Goal: Task Accomplishment & Management: Complete application form

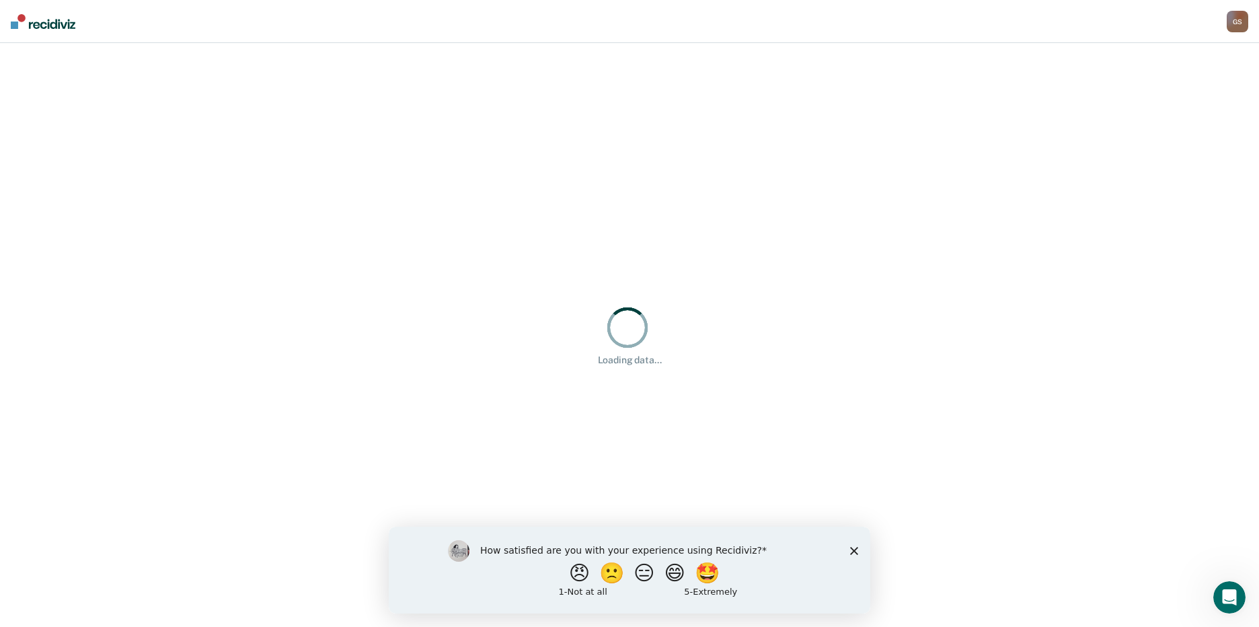
click at [846, 555] on div "How satisfied are you with your experience using Recidiviz? 😠 🙁 😑 😄 🤩 1 - Not a…" at bounding box center [630, 569] width 482 height 87
click at [859, 548] on div "How satisfied are you with your experience using Recidiviz? 😠 🙁 😑 😄 🤩 1 - Not a…" at bounding box center [630, 569] width 482 height 87
drag, startPoint x: 856, startPoint y: 550, endPoint x: 849, endPoint y: 532, distance: 20.2
click at [856, 551] on icon "Close survey" at bounding box center [854, 550] width 8 height 8
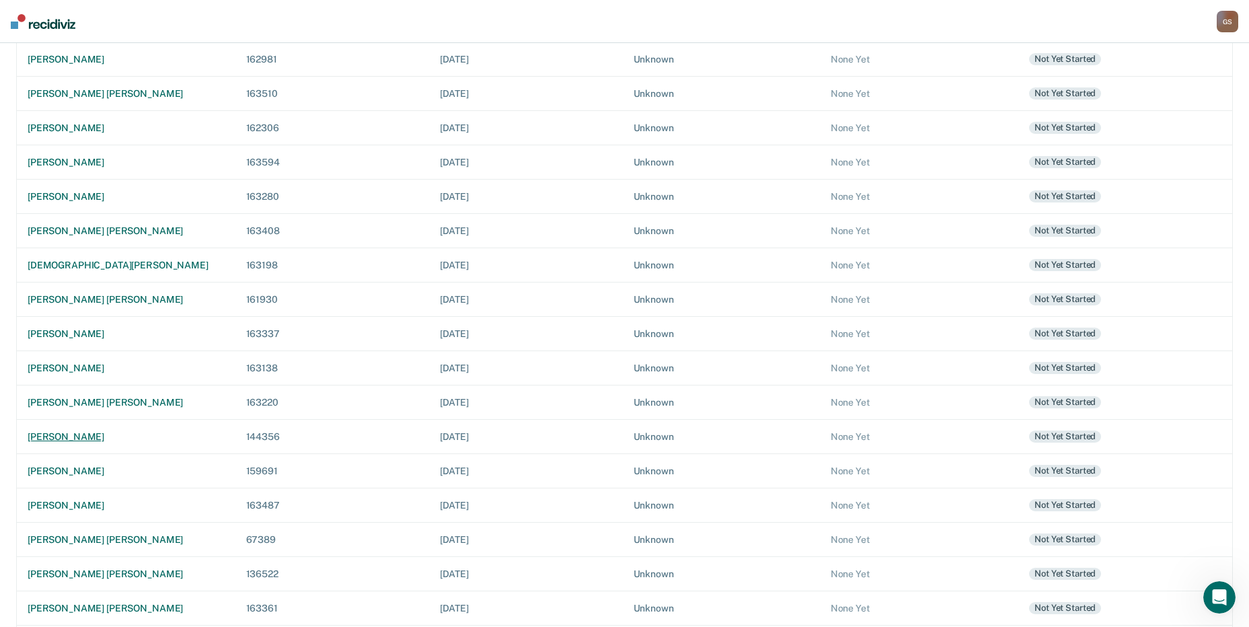
scroll to position [269, 0]
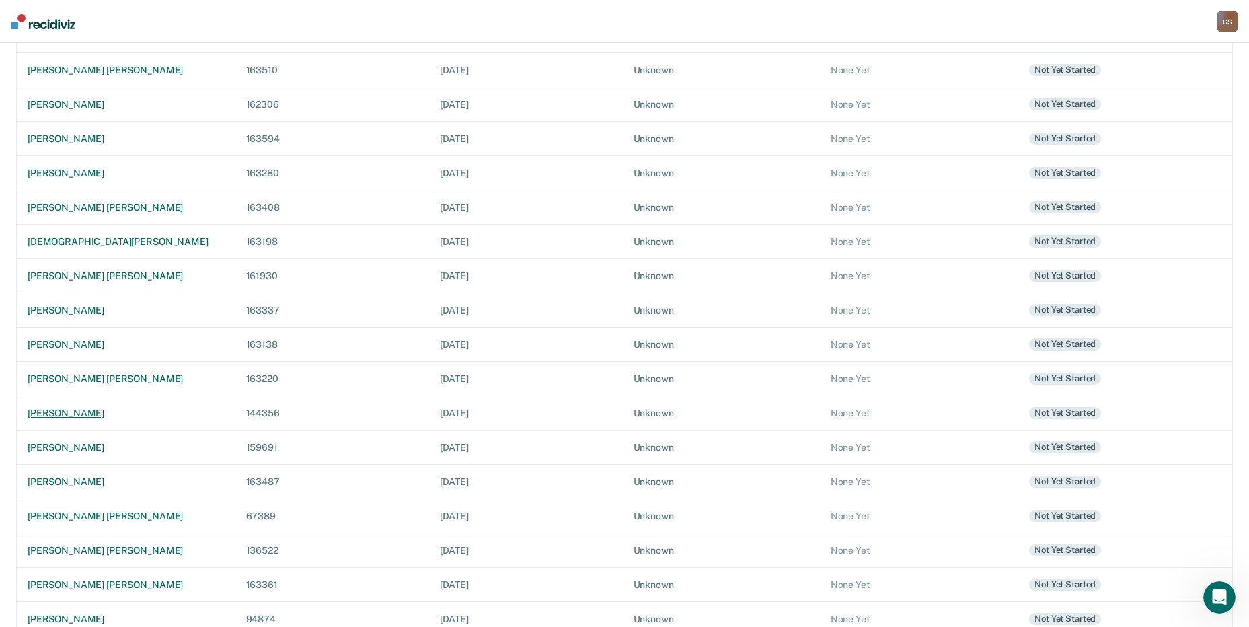
click at [83, 420] on td "[PERSON_NAME]" at bounding box center [126, 413] width 219 height 34
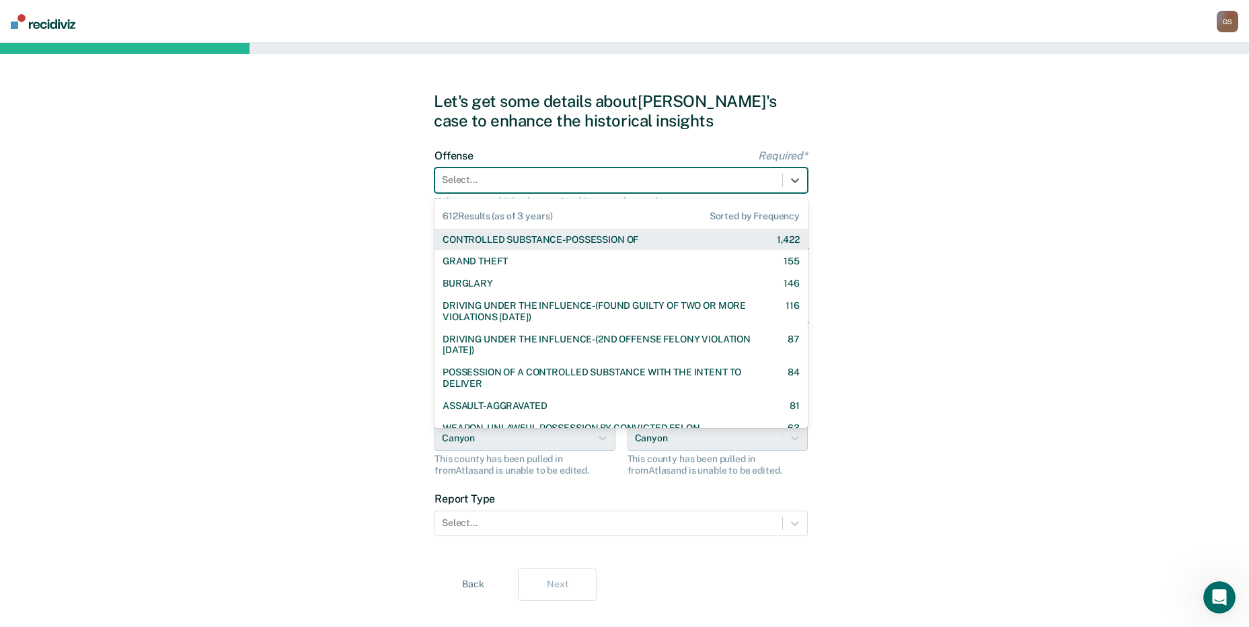
click at [538, 188] on div "Select..." at bounding box center [608, 180] width 347 height 20
click at [540, 241] on div "CONTROLLED SUBSTANCE-POSSESSION OF" at bounding box center [541, 239] width 196 height 11
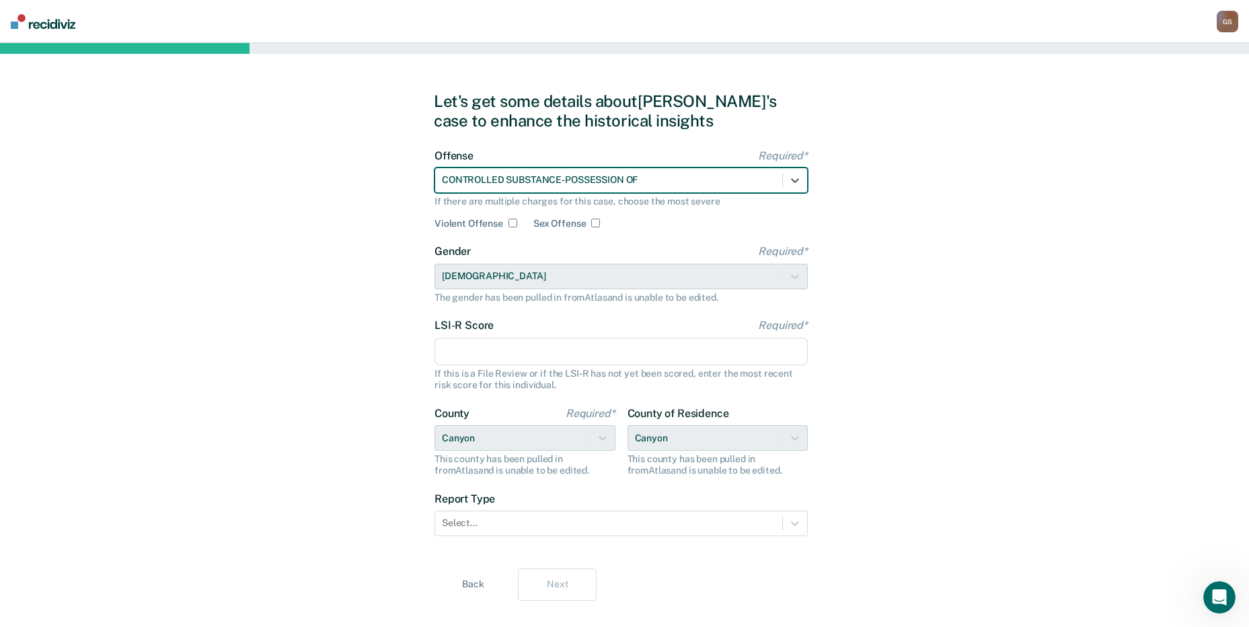
click at [497, 355] on input "LSI-R Score Required*" at bounding box center [621, 352] width 373 height 28
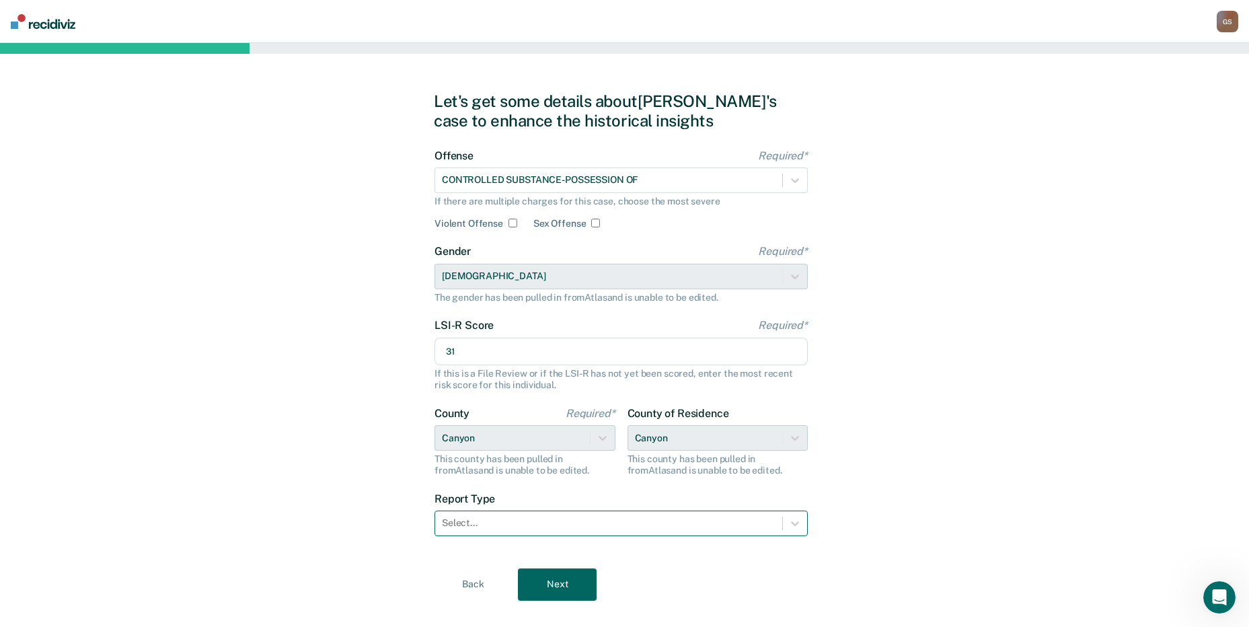
type input "31"
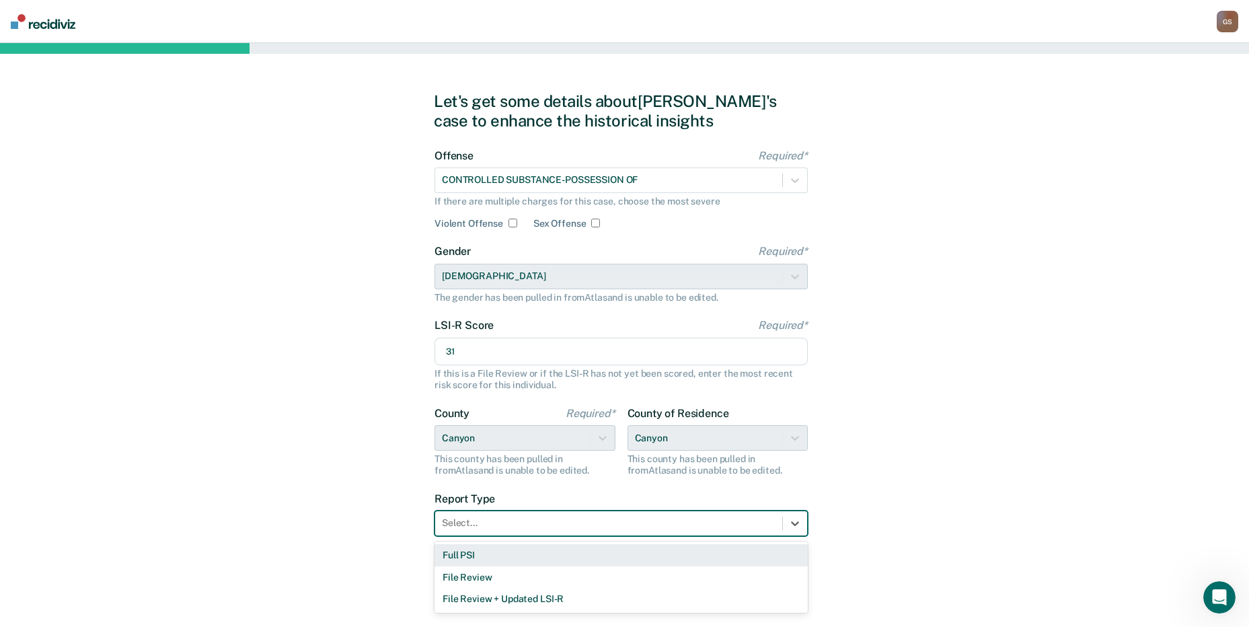
click at [550, 527] on div at bounding box center [609, 523] width 334 height 14
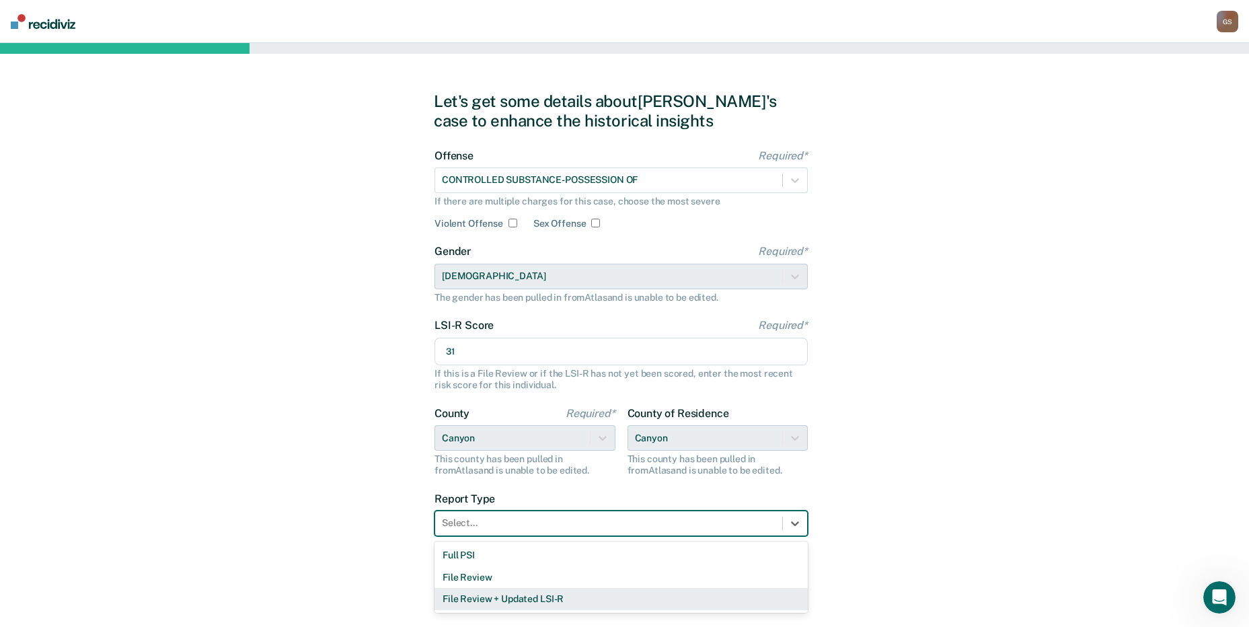
click at [516, 602] on div "File Review + Updated LSI-R" at bounding box center [621, 599] width 373 height 22
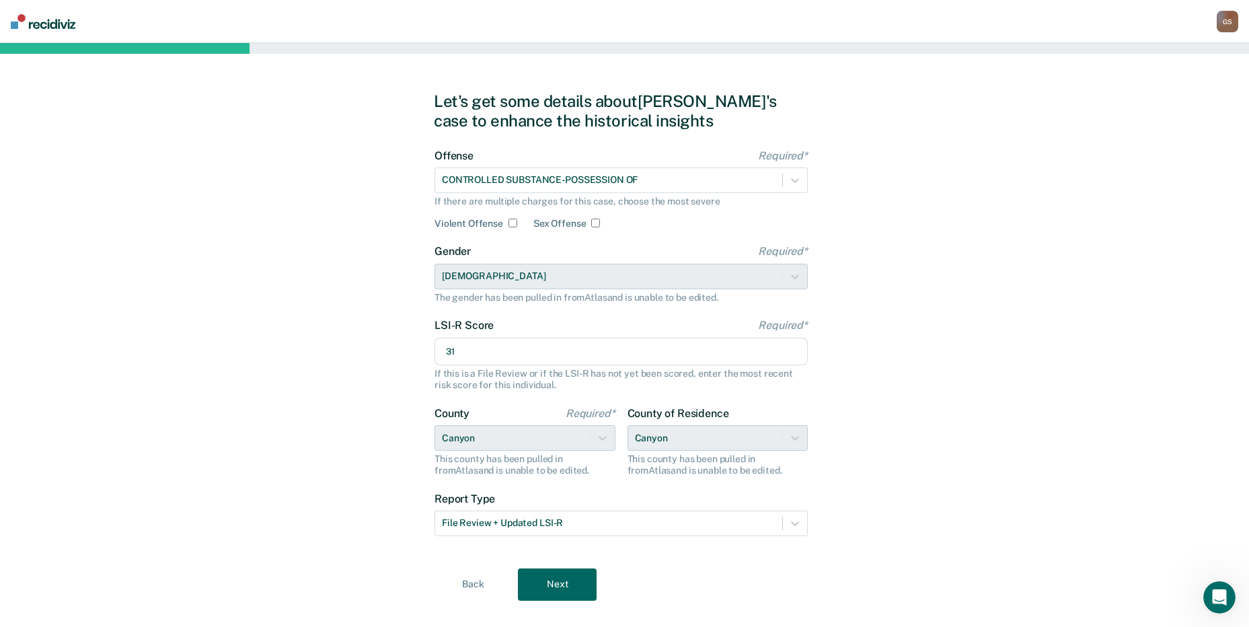
click at [559, 591] on button "Next" at bounding box center [557, 585] width 79 height 32
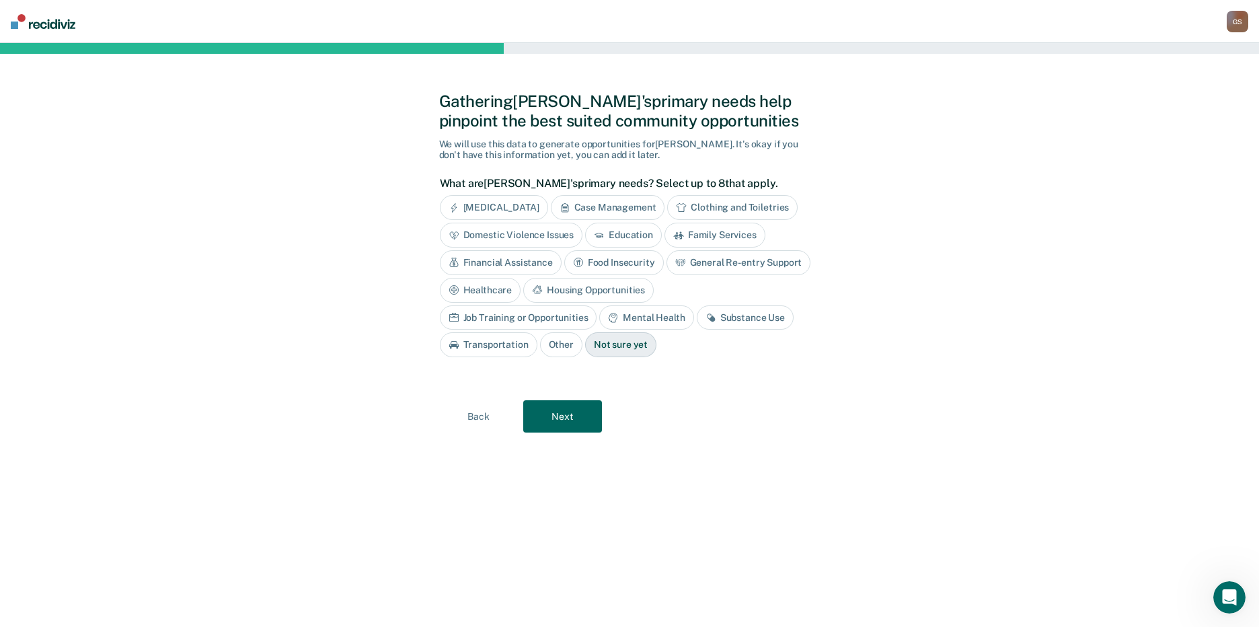
click at [509, 205] on div "[MEDICAL_DATA]" at bounding box center [494, 207] width 108 height 25
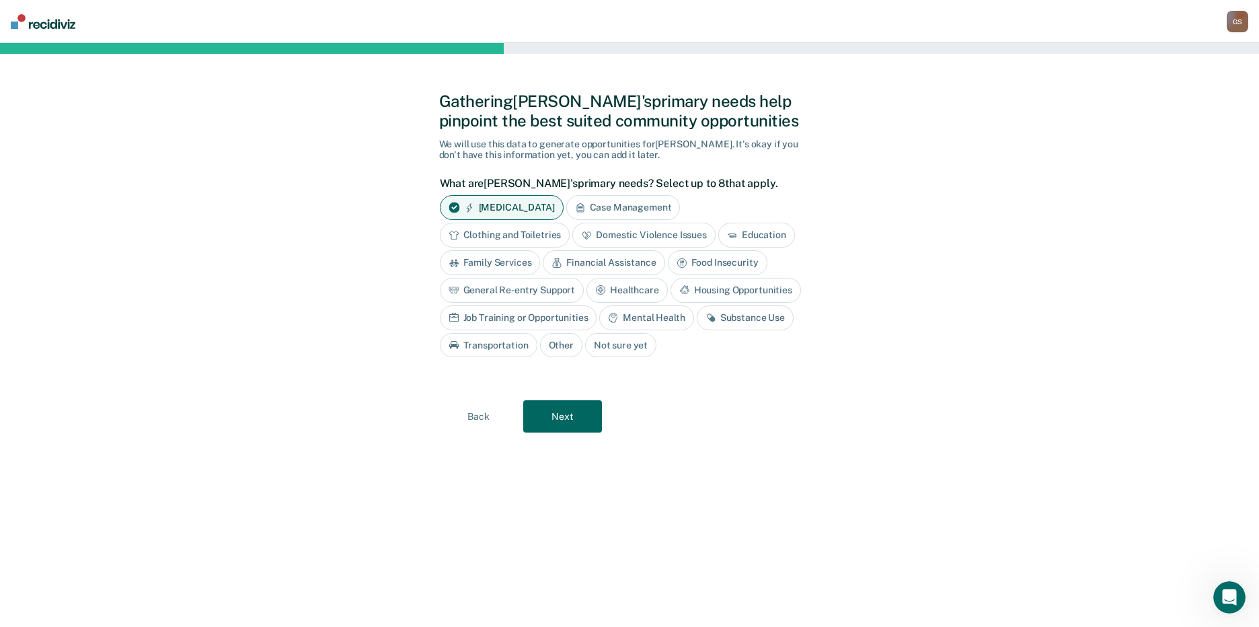
click at [626, 211] on div "Case Management" at bounding box center [624, 207] width 114 height 25
click at [539, 208] on div "[MEDICAL_DATA]" at bounding box center [502, 207] width 124 height 25
click at [519, 236] on div "Clothing and Toiletries" at bounding box center [505, 235] width 131 height 25
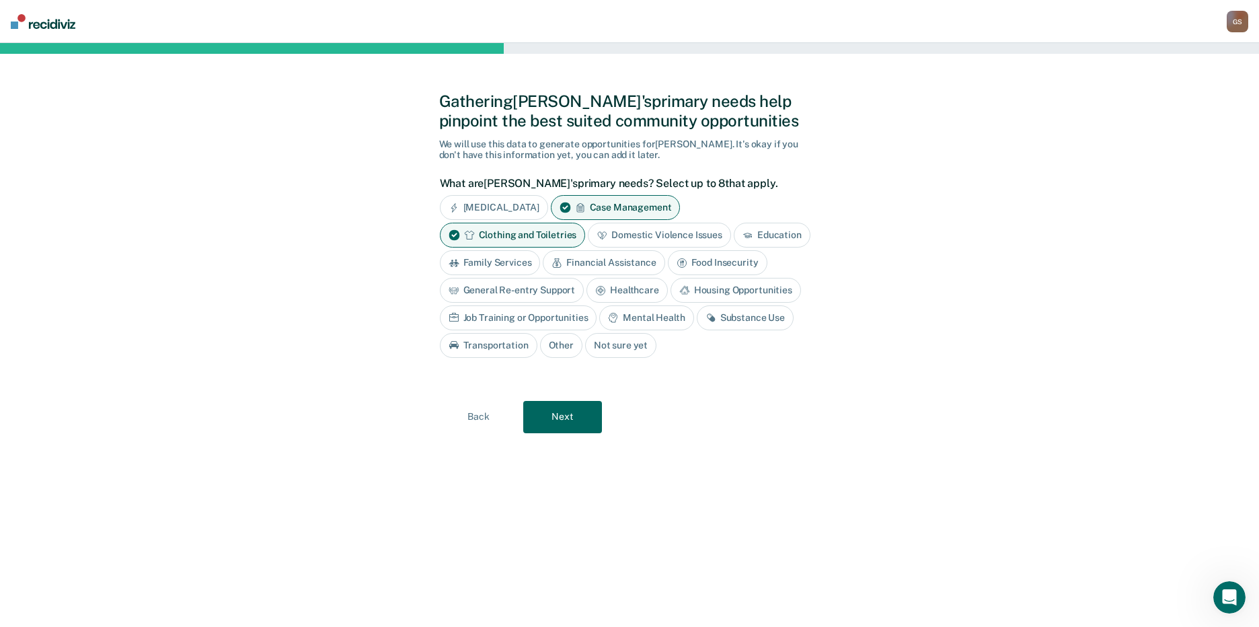
click at [627, 266] on div "Financial Assistance" at bounding box center [604, 262] width 122 height 25
click at [709, 265] on div "Food Insecurity" at bounding box center [734, 262] width 100 height 25
click at [727, 267] on div "Food Insecurity" at bounding box center [741, 262] width 115 height 25
click at [733, 291] on div "Housing Opportunities" at bounding box center [736, 290] width 131 height 25
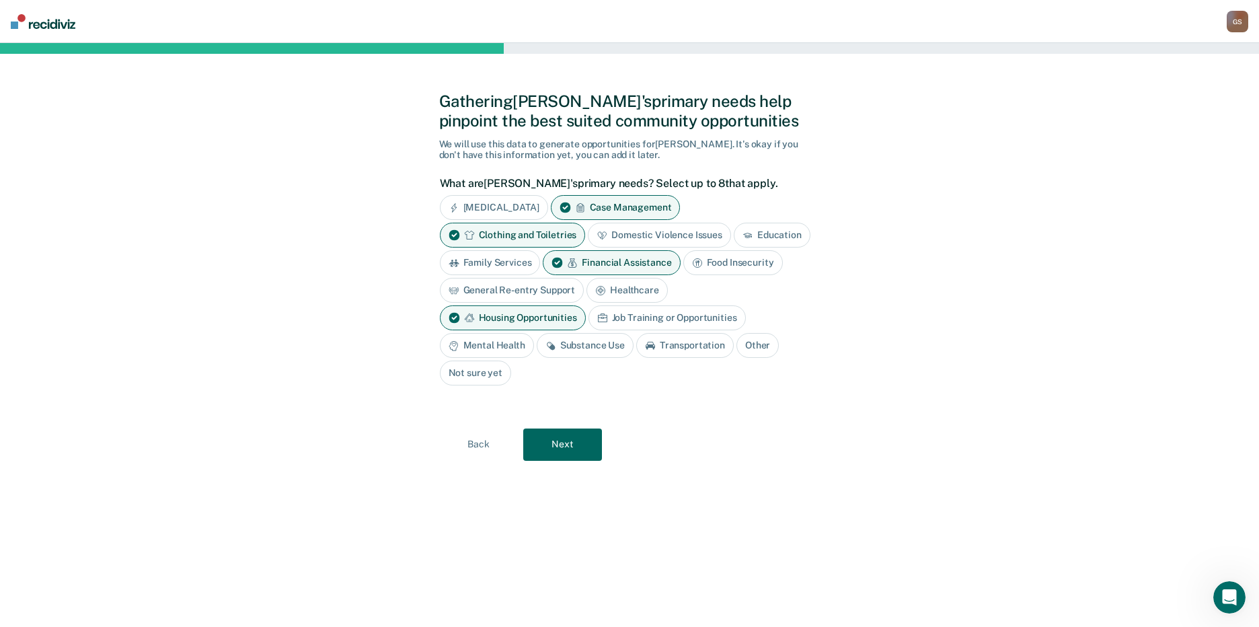
click at [496, 343] on div "Mental Health" at bounding box center [487, 345] width 94 height 25
click at [502, 343] on div "Mental Health" at bounding box center [495, 345] width 110 height 25
click at [588, 344] on div "Substance Use" at bounding box center [585, 345] width 97 height 25
click at [678, 316] on div "Job Training or Opportunities" at bounding box center [667, 317] width 157 height 25
click at [470, 382] on div "Not sure yet" at bounding box center [475, 373] width 71 height 25
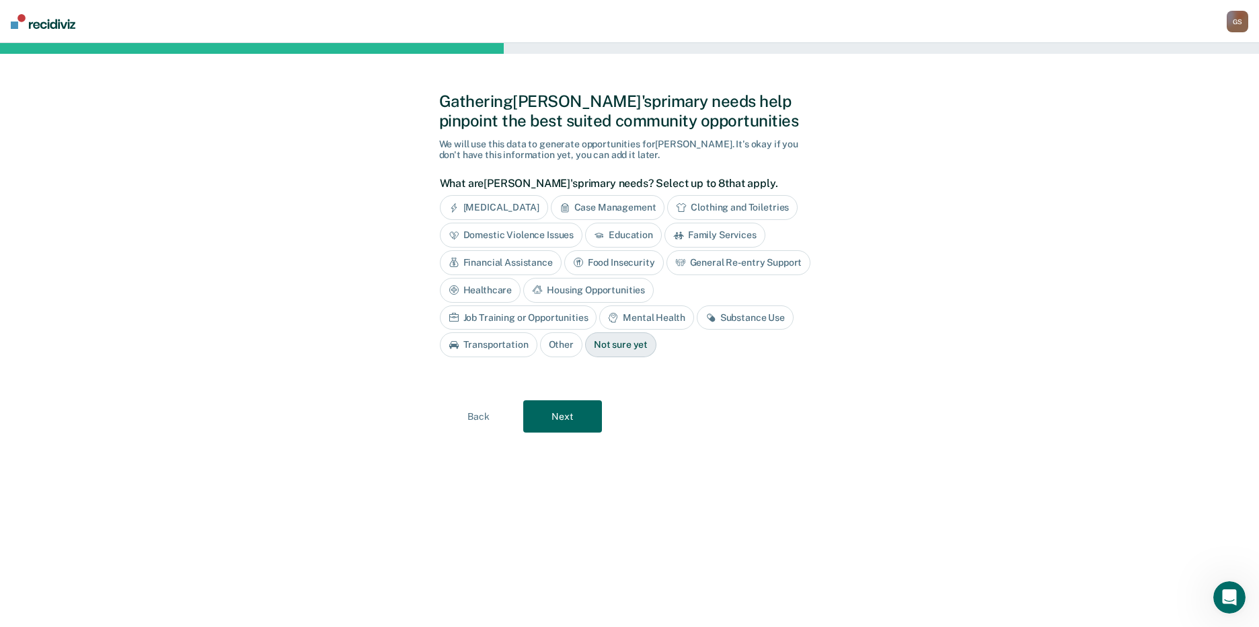
click at [497, 211] on div "[MEDICAL_DATA]" at bounding box center [494, 207] width 108 height 25
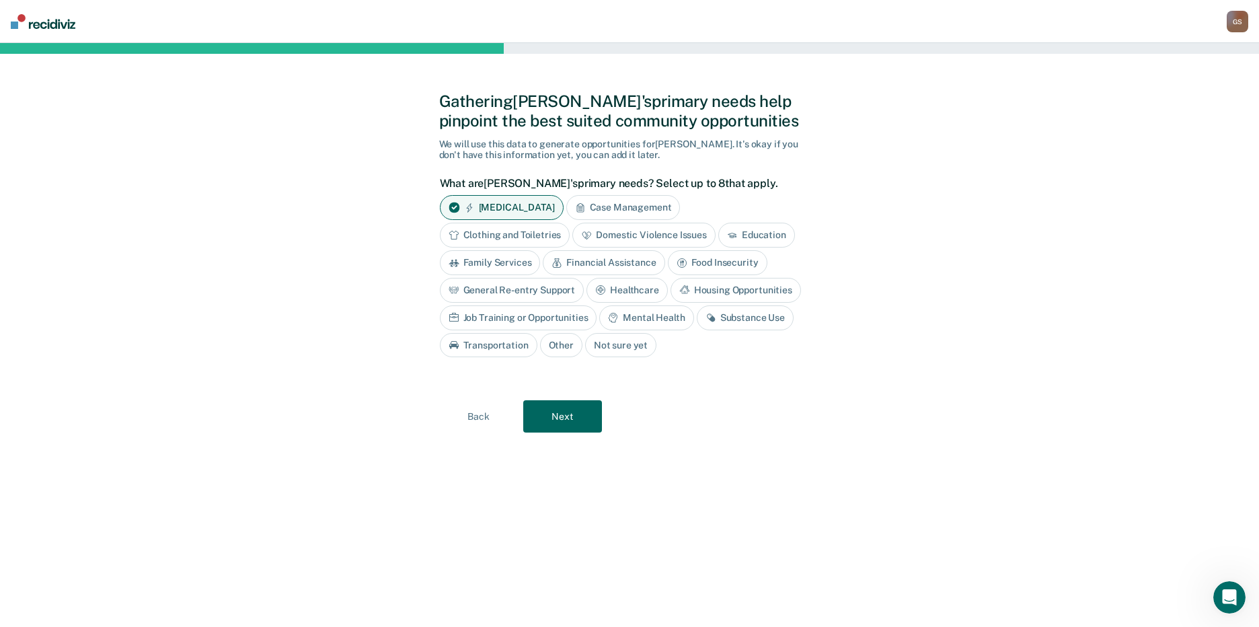
click at [530, 213] on div "[MEDICAL_DATA]" at bounding box center [502, 207] width 124 height 25
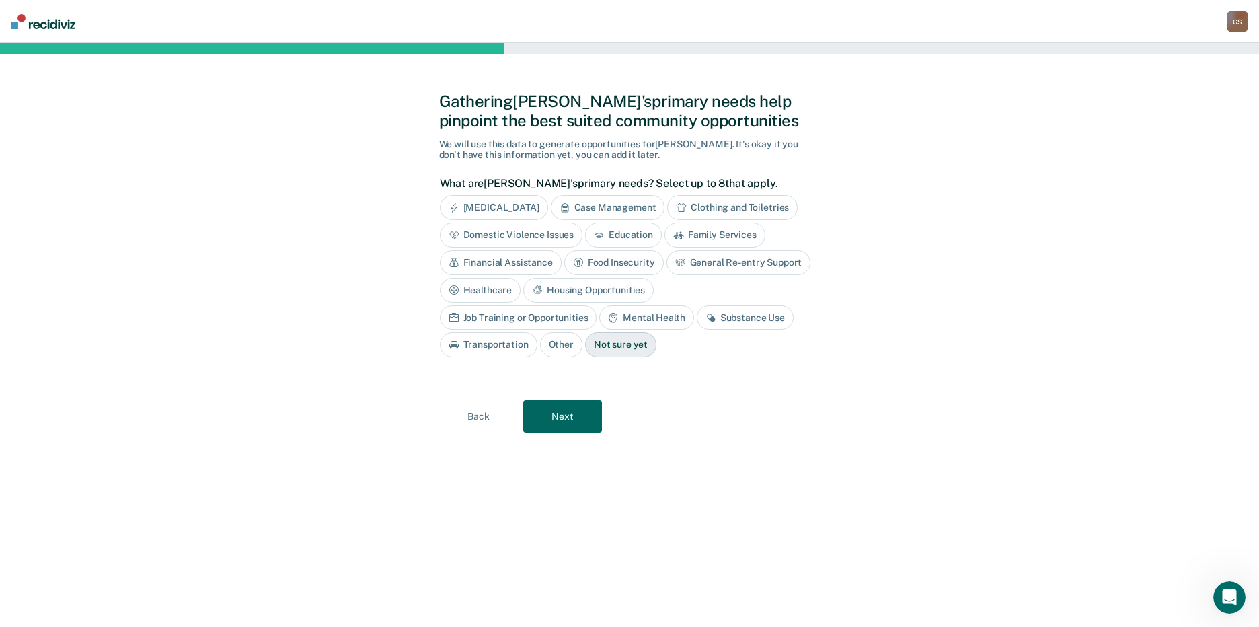
click at [608, 209] on div "Case Management" at bounding box center [608, 207] width 114 height 25
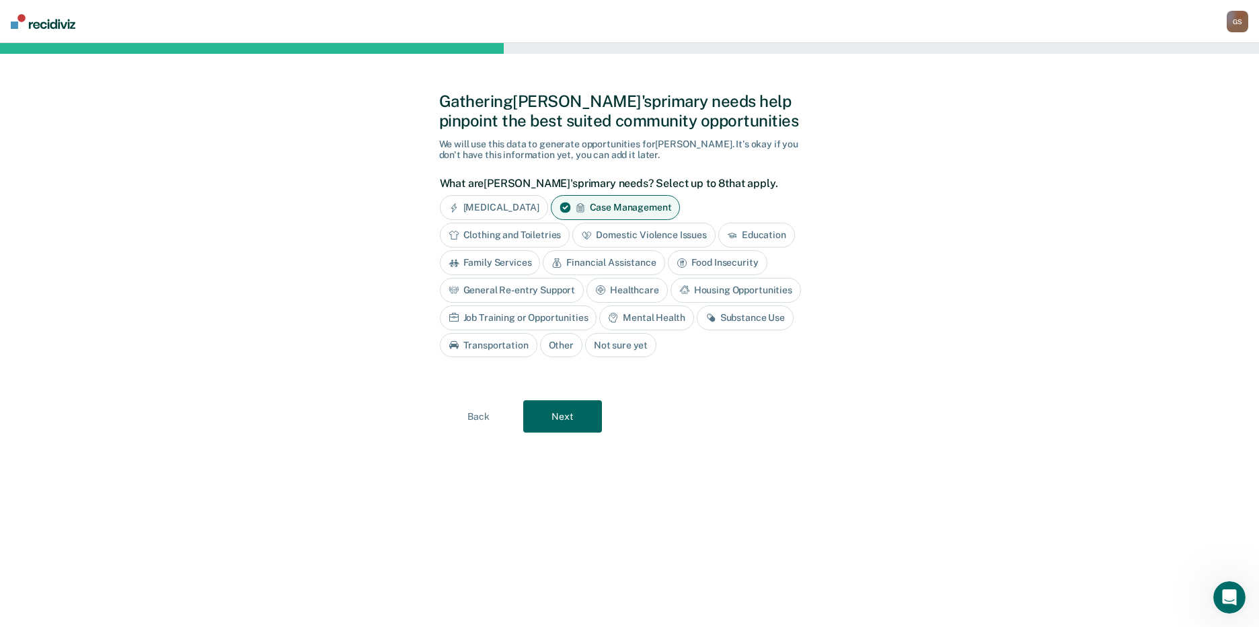
click at [532, 240] on div "Clothing and Toiletries" at bounding box center [505, 235] width 131 height 25
click at [763, 235] on div "Education" at bounding box center [772, 235] width 77 height 25
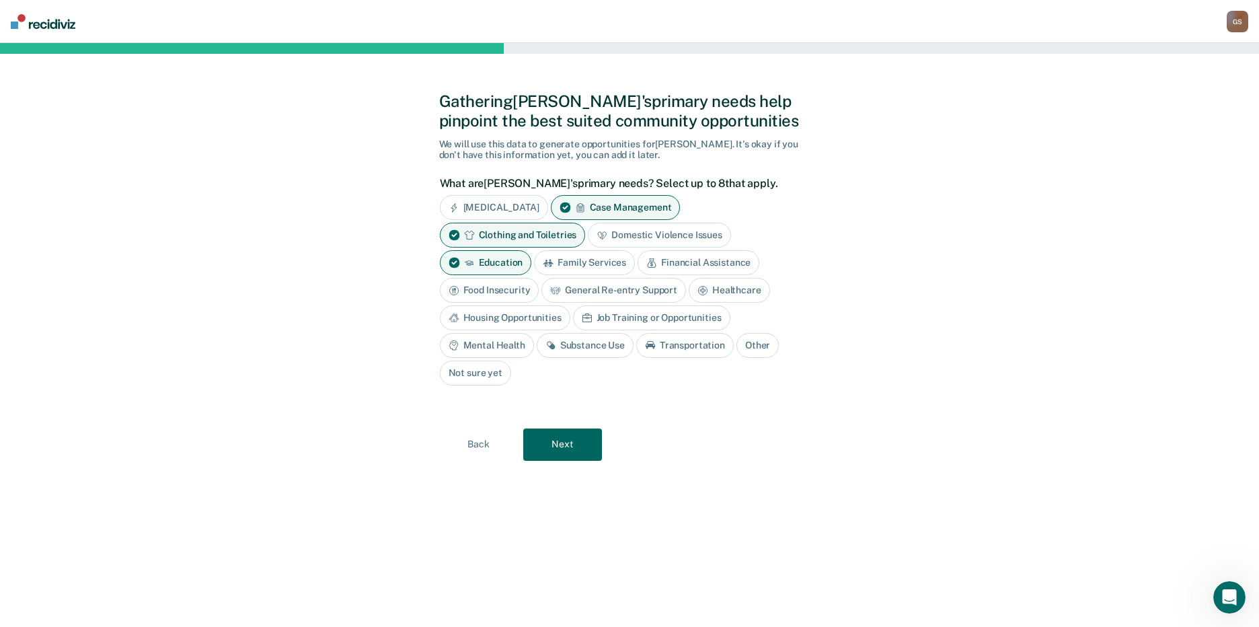
click at [697, 266] on div "Financial Assistance" at bounding box center [699, 262] width 122 height 25
click at [508, 295] on div "Food Insecurity" at bounding box center [490, 290] width 100 height 25
click at [512, 315] on div "Housing Opportunities" at bounding box center [505, 317] width 131 height 25
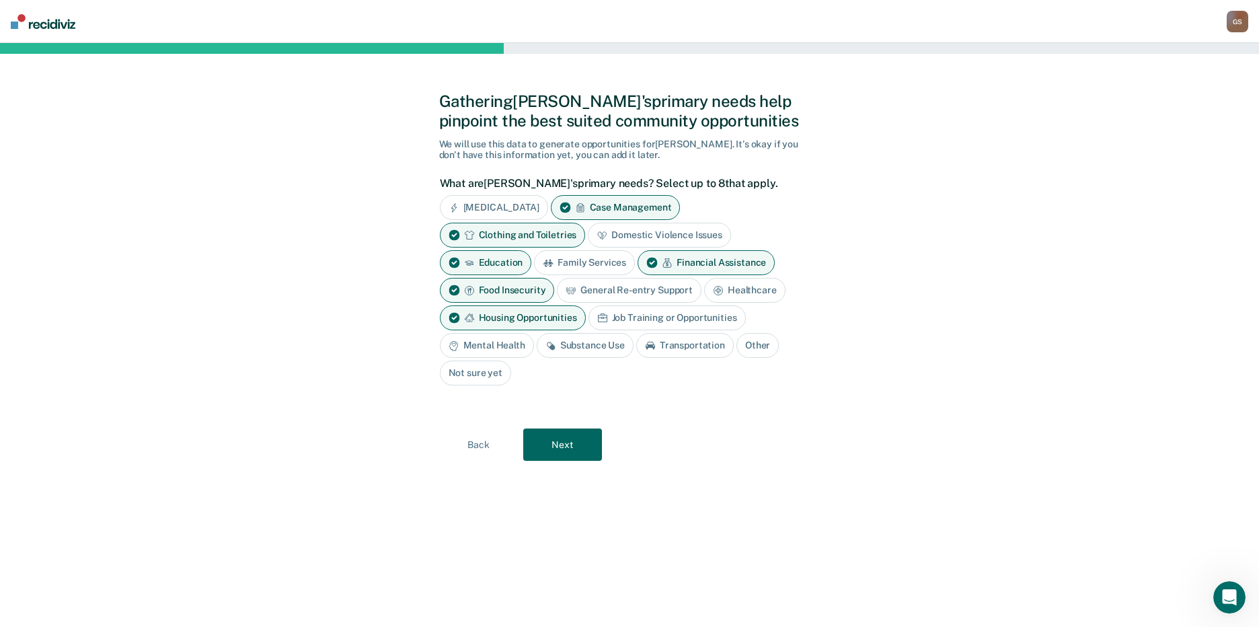
click at [639, 317] on div "Job Training or Opportunities" at bounding box center [667, 317] width 157 height 25
click at [608, 350] on div "Substance Use" at bounding box center [585, 345] width 97 height 25
click at [562, 445] on button "Next" at bounding box center [562, 445] width 79 height 32
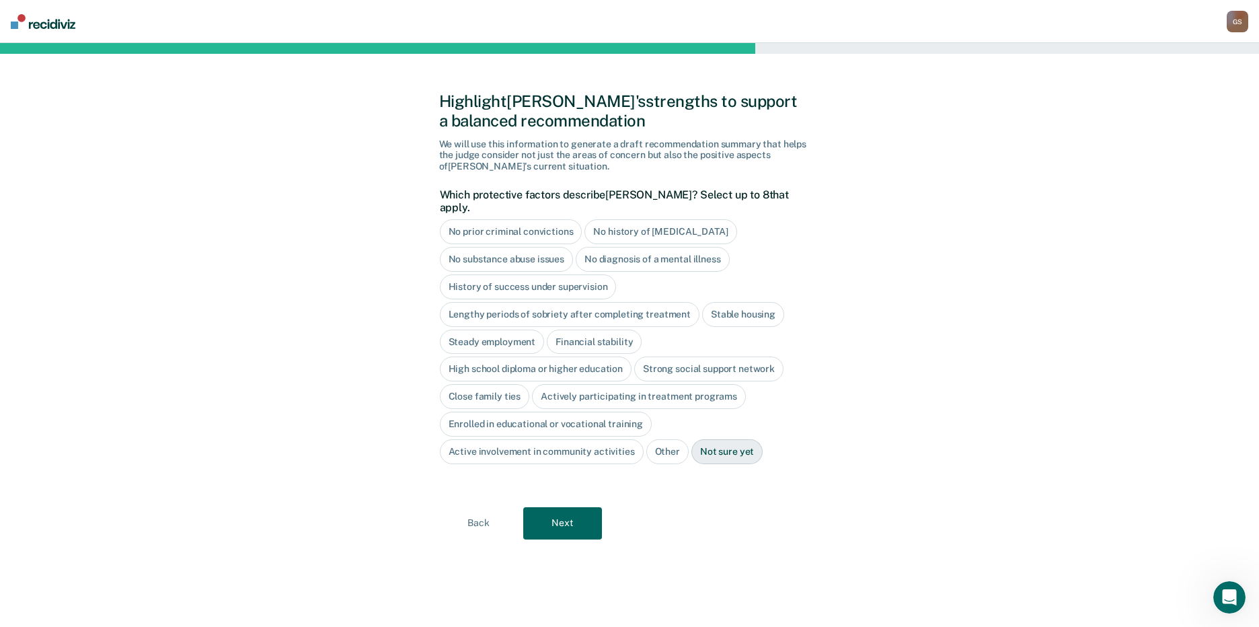
click at [570, 512] on button "Next" at bounding box center [562, 523] width 79 height 32
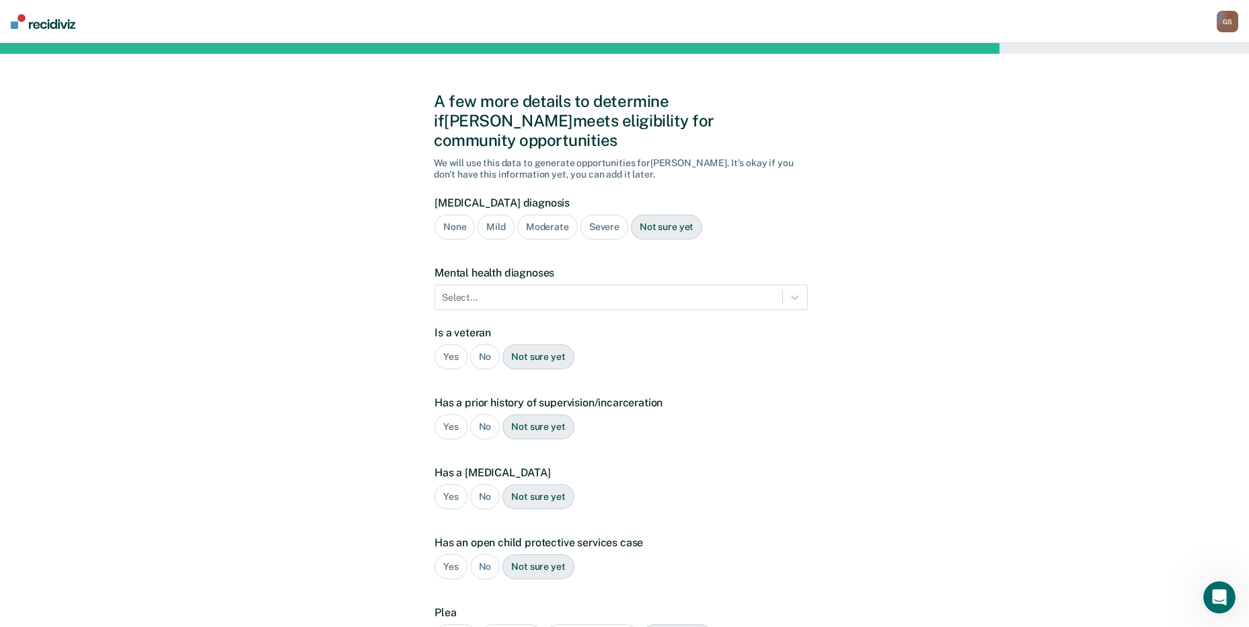
click at [683, 215] on div "Not sure yet" at bounding box center [666, 227] width 71 height 25
click at [540, 344] on div "Not sure yet" at bounding box center [538, 356] width 71 height 25
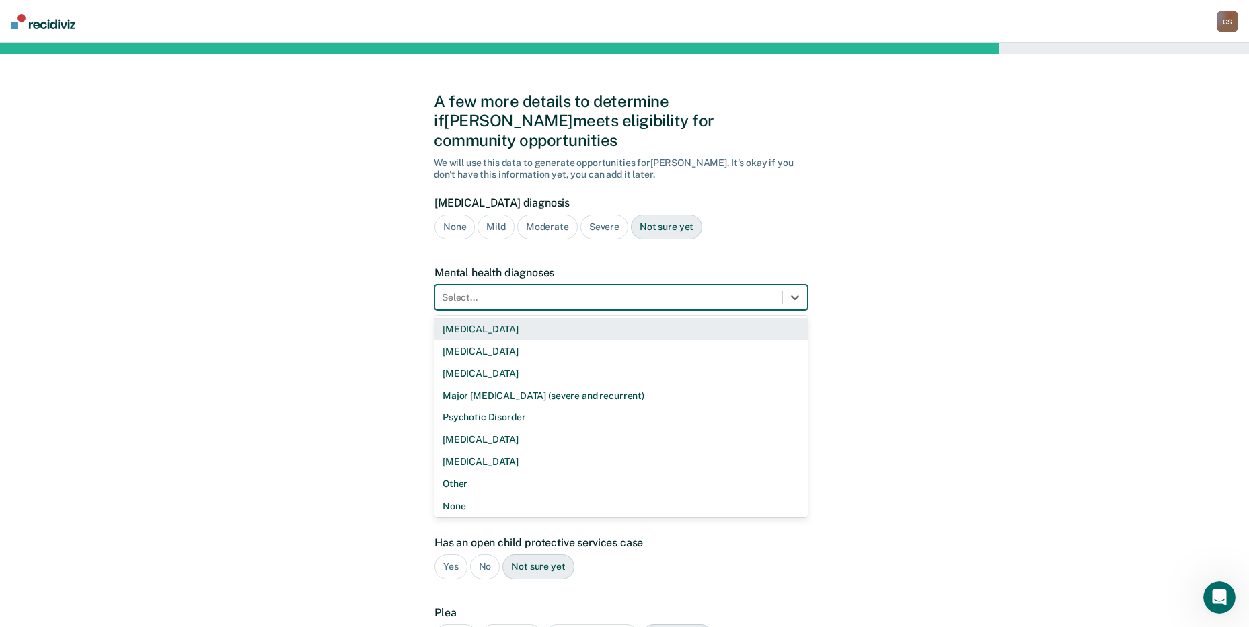
click at [554, 288] on div "Select..." at bounding box center [608, 298] width 347 height 20
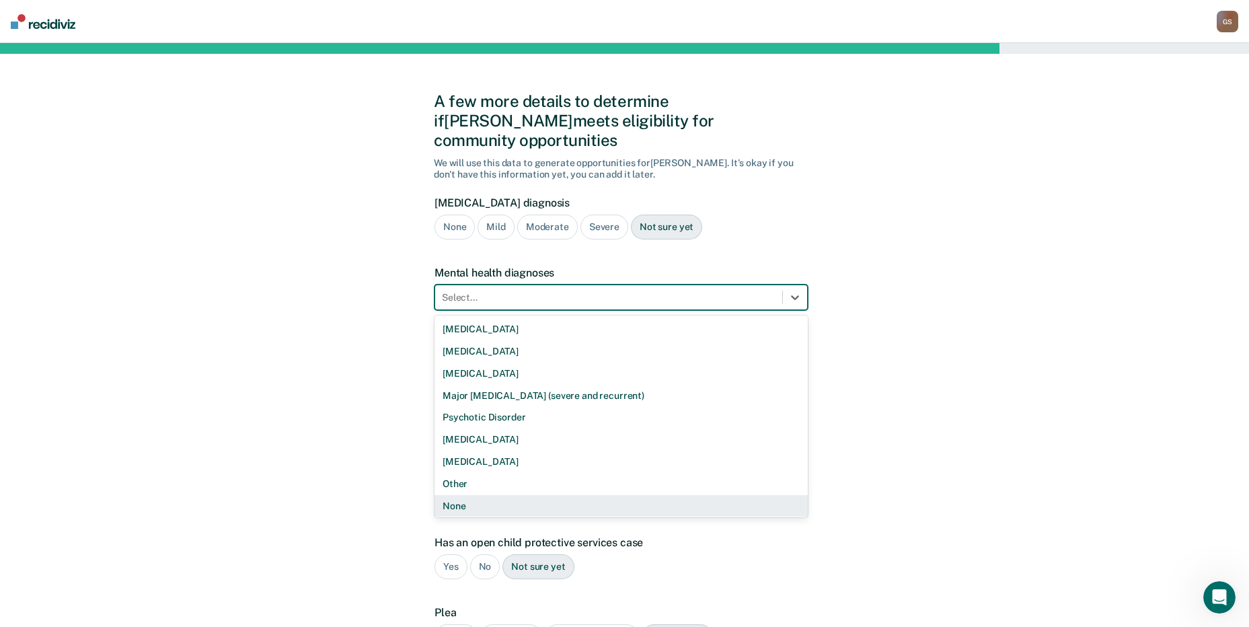
click at [475, 495] on div "None" at bounding box center [621, 506] width 373 height 22
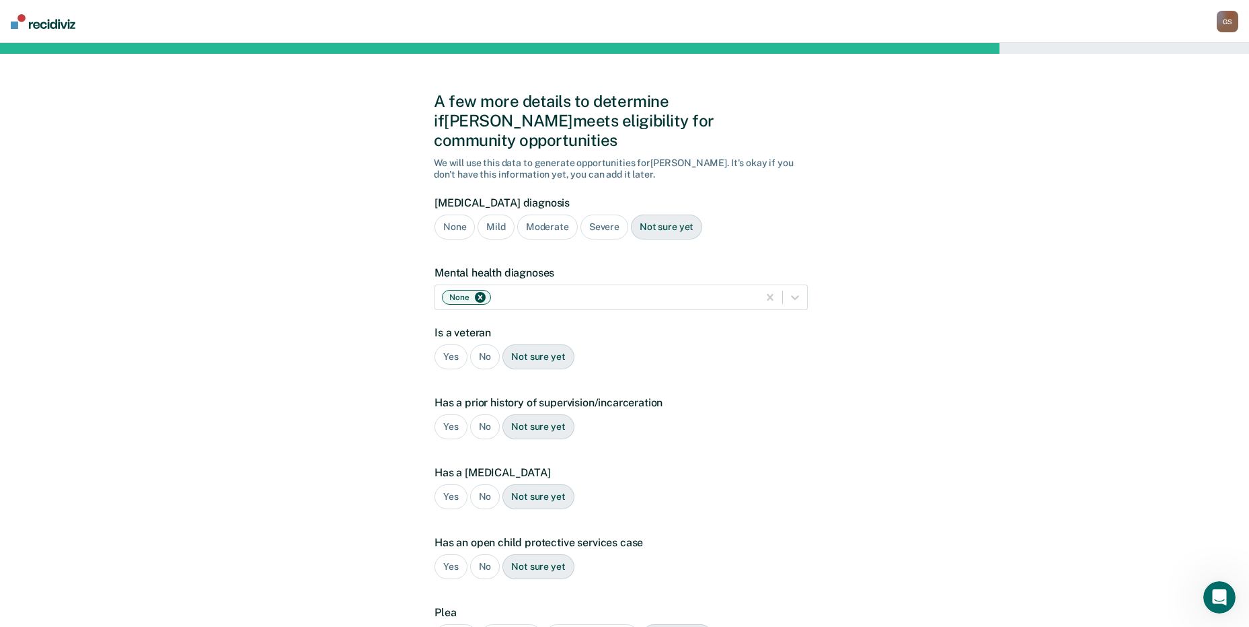
click at [487, 344] on div "No" at bounding box center [485, 356] width 30 height 25
drag, startPoint x: 488, startPoint y: 406, endPoint x: 482, endPoint y: 454, distance: 48.2
click at [488, 414] on div "No" at bounding box center [485, 426] width 30 height 25
click at [481, 484] on div "No" at bounding box center [485, 496] width 30 height 25
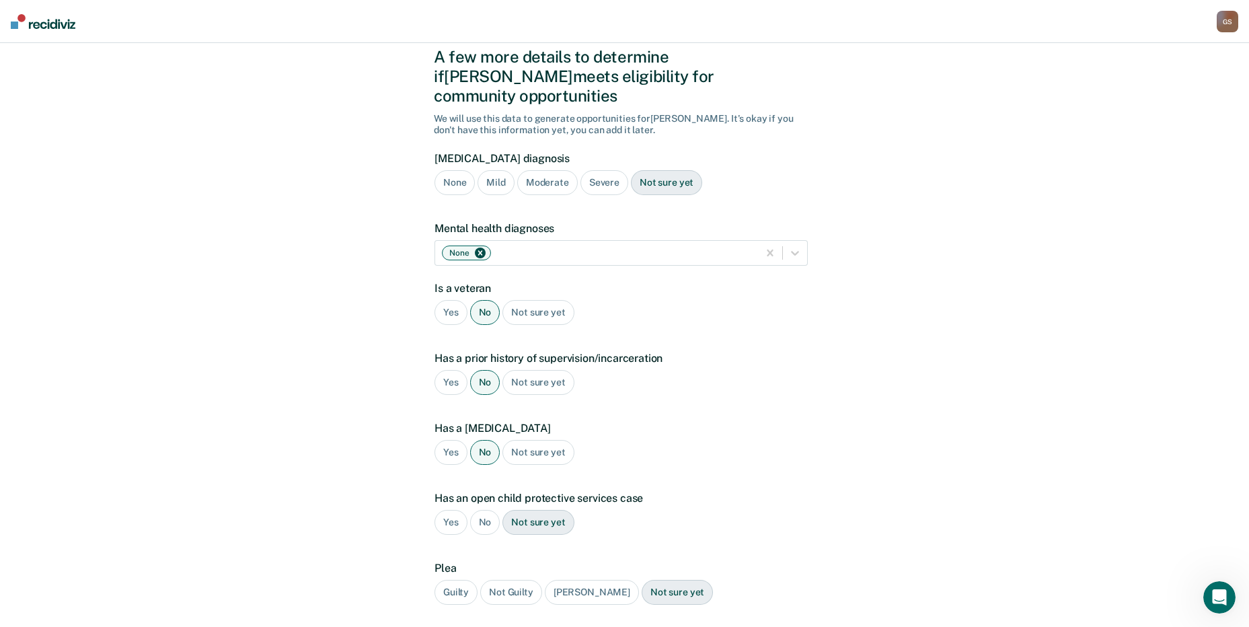
scroll to position [67, 0]
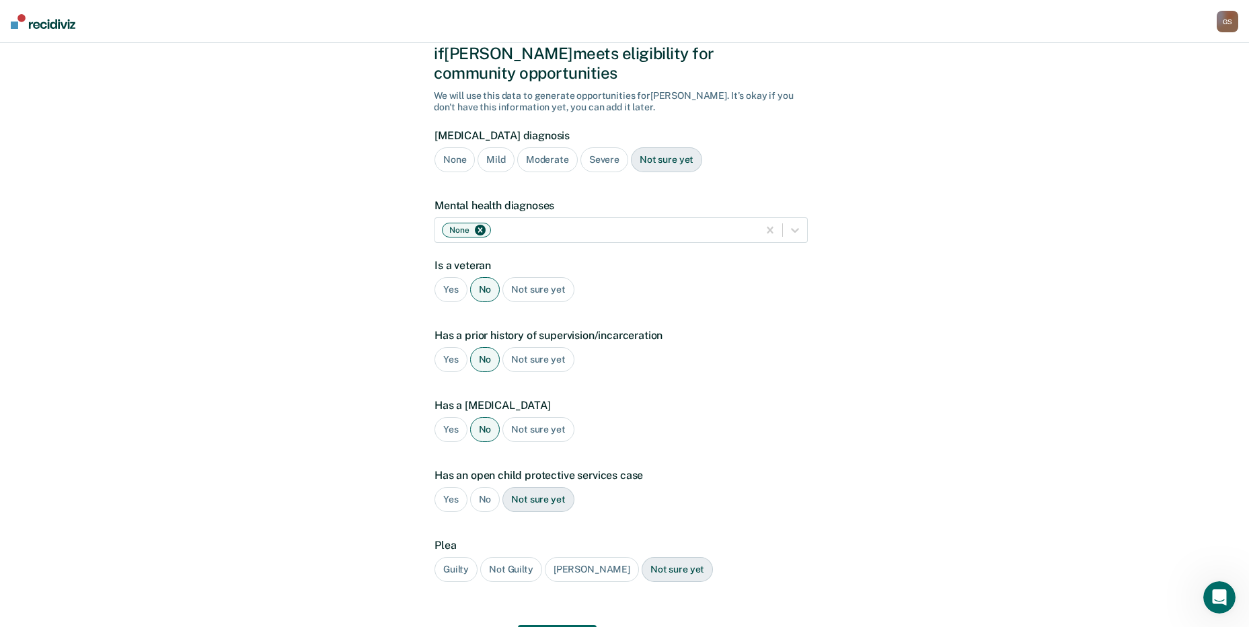
click at [455, 347] on div "Yes" at bounding box center [451, 359] width 33 height 25
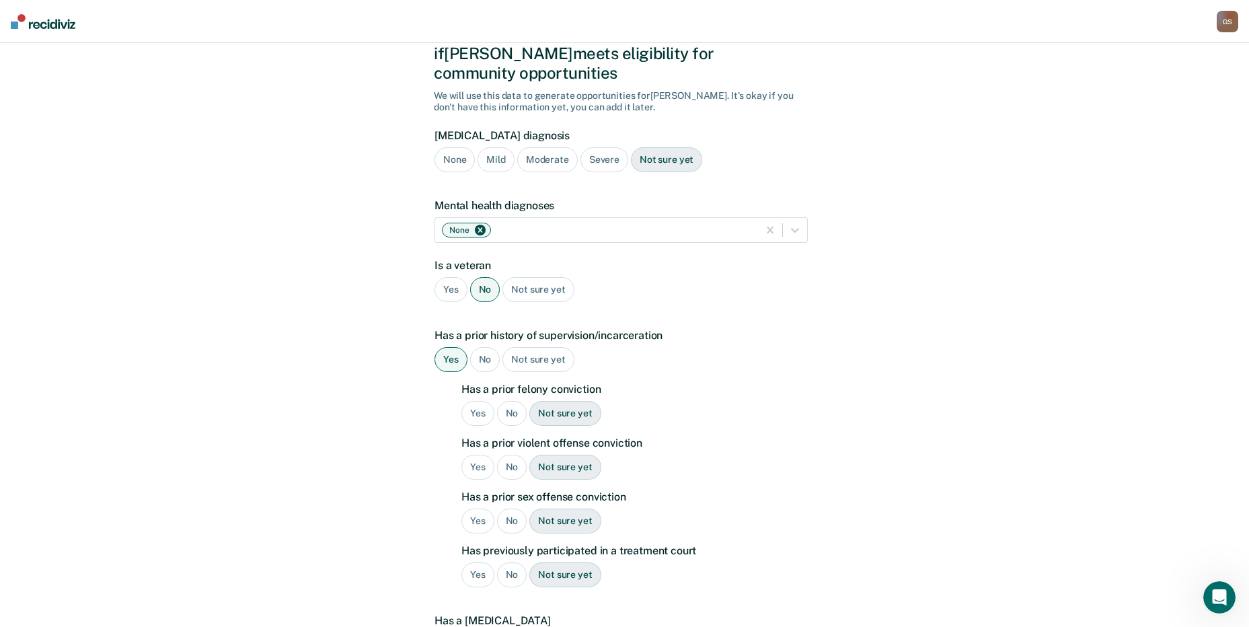
click at [478, 401] on div "Yes" at bounding box center [478, 413] width 33 height 25
drag, startPoint x: 518, startPoint y: 446, endPoint x: 515, endPoint y: 465, distance: 19.1
click at [518, 455] on div "No" at bounding box center [512, 467] width 30 height 25
click at [511, 509] on div "No" at bounding box center [512, 521] width 30 height 25
click at [509, 562] on div "No" at bounding box center [512, 574] width 30 height 25
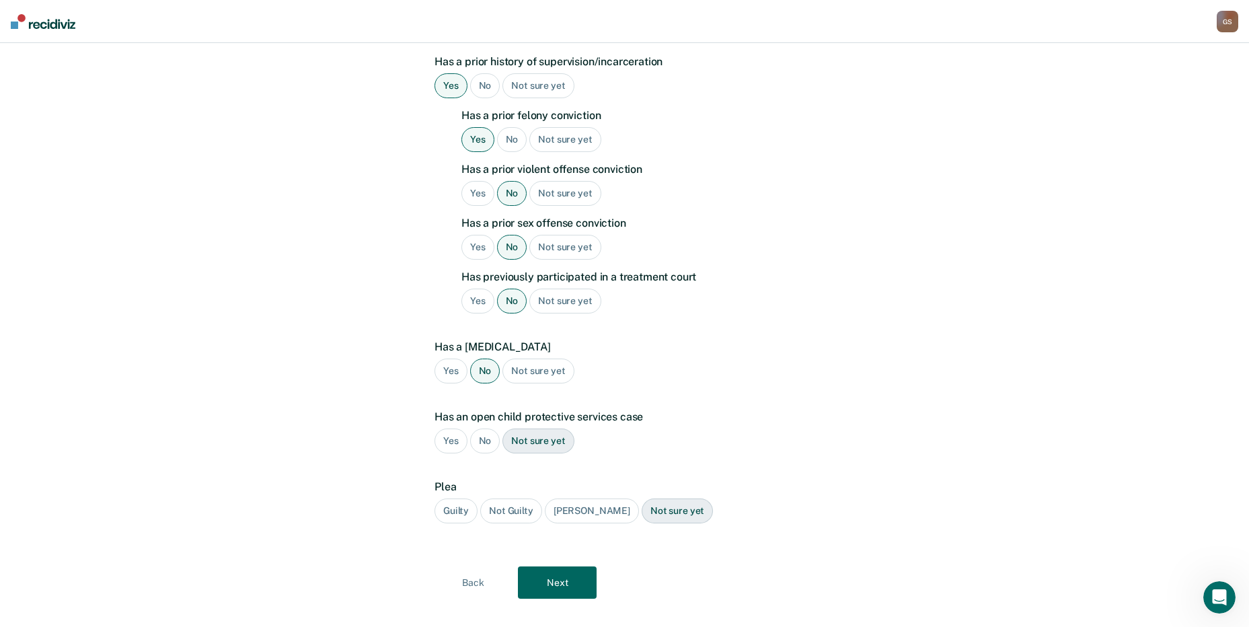
scroll to position [342, 0]
click at [490, 428] on div "No" at bounding box center [485, 440] width 30 height 25
click at [446, 498] on div "Guilty" at bounding box center [456, 510] width 43 height 25
click at [538, 566] on button "Next" at bounding box center [557, 582] width 79 height 32
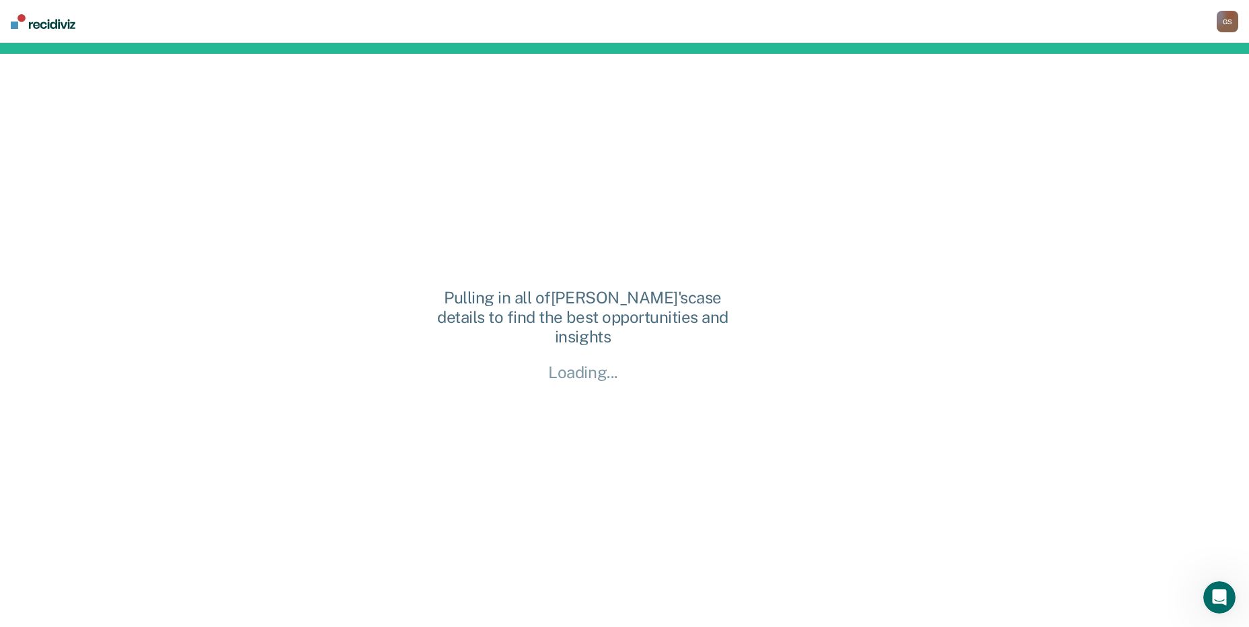
scroll to position [0, 0]
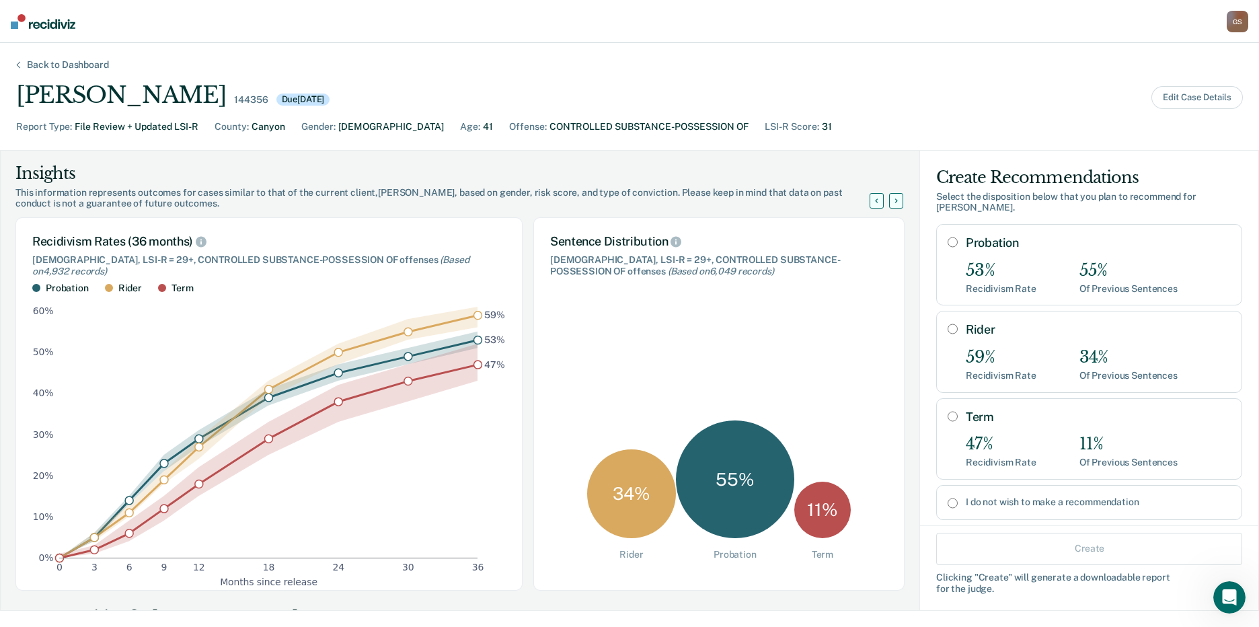
click at [986, 375] on div "Rider 59% Recidivism Rate 34% Of Previous Sentences" at bounding box center [1090, 351] width 306 height 81
radio input "true"
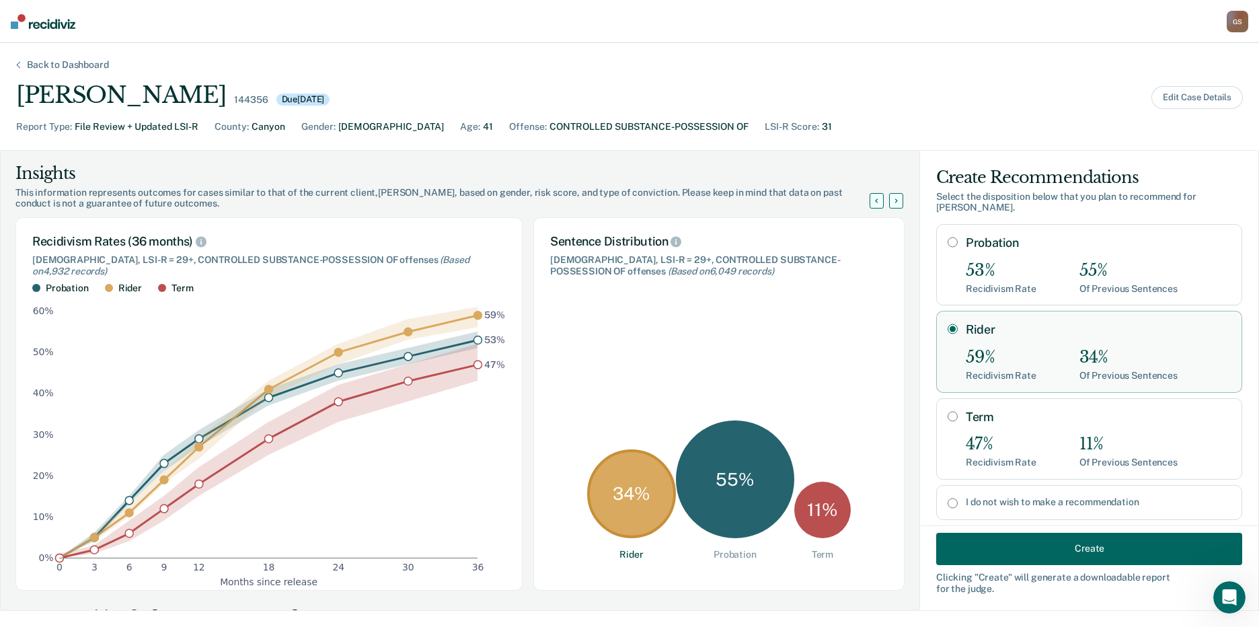
click at [1007, 557] on button "Create" at bounding box center [1090, 548] width 306 height 32
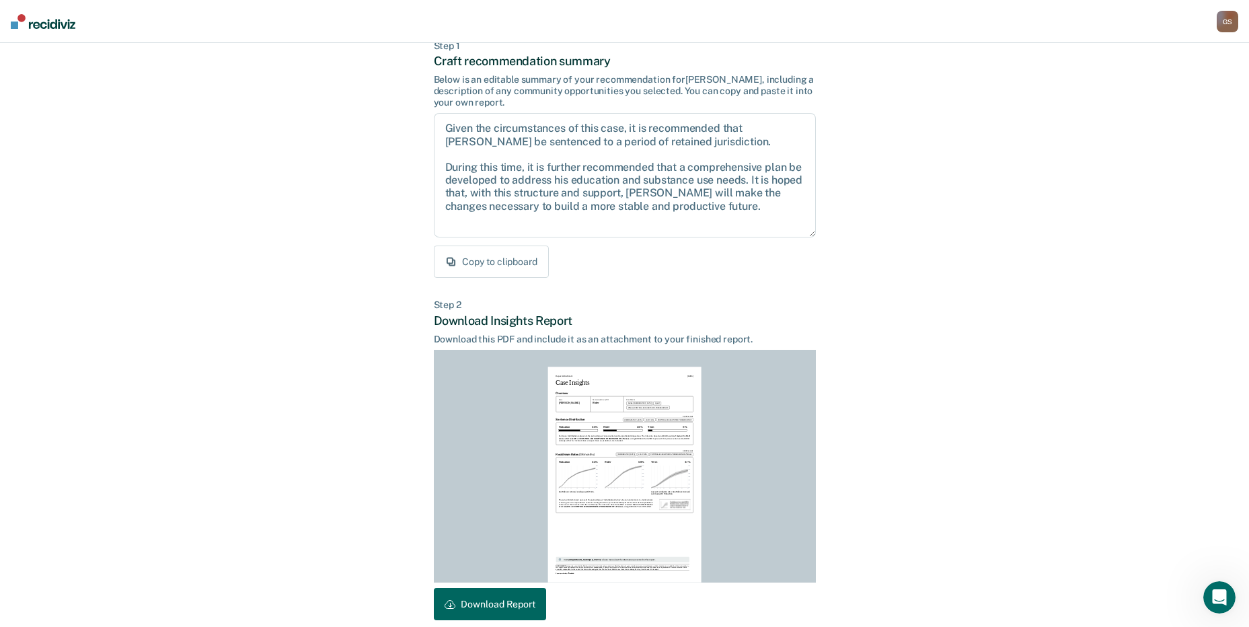
scroll to position [140, 0]
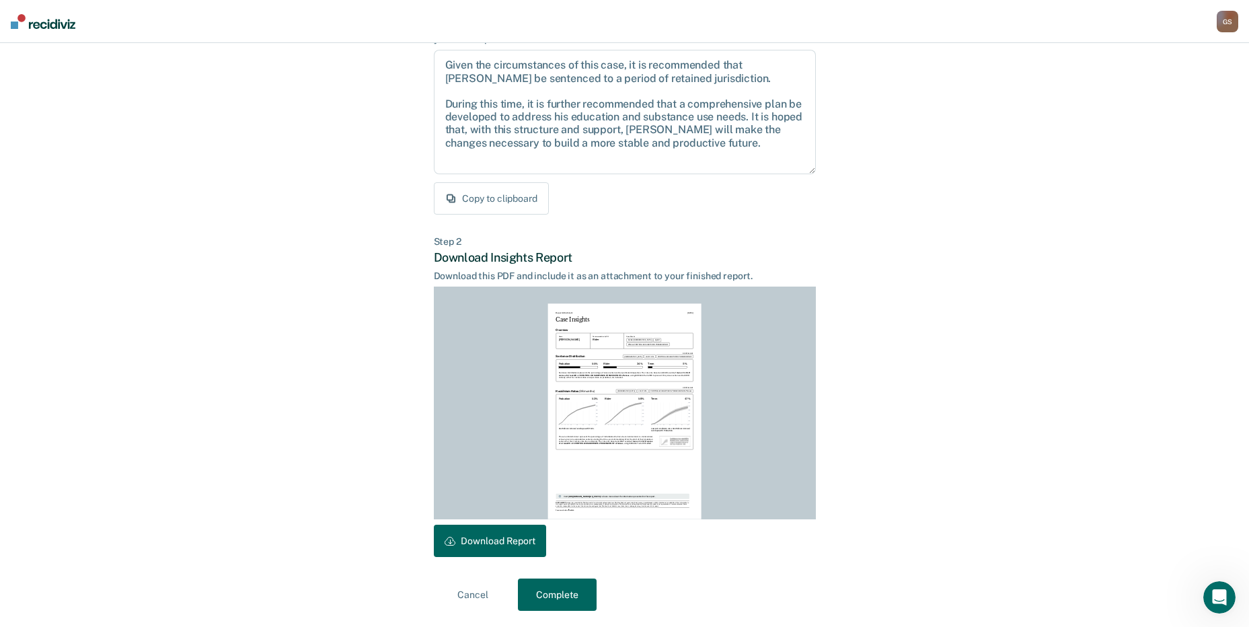
click at [517, 548] on button "Download Report" at bounding box center [490, 541] width 112 height 32
click at [564, 601] on button "Complete" at bounding box center [557, 595] width 79 height 32
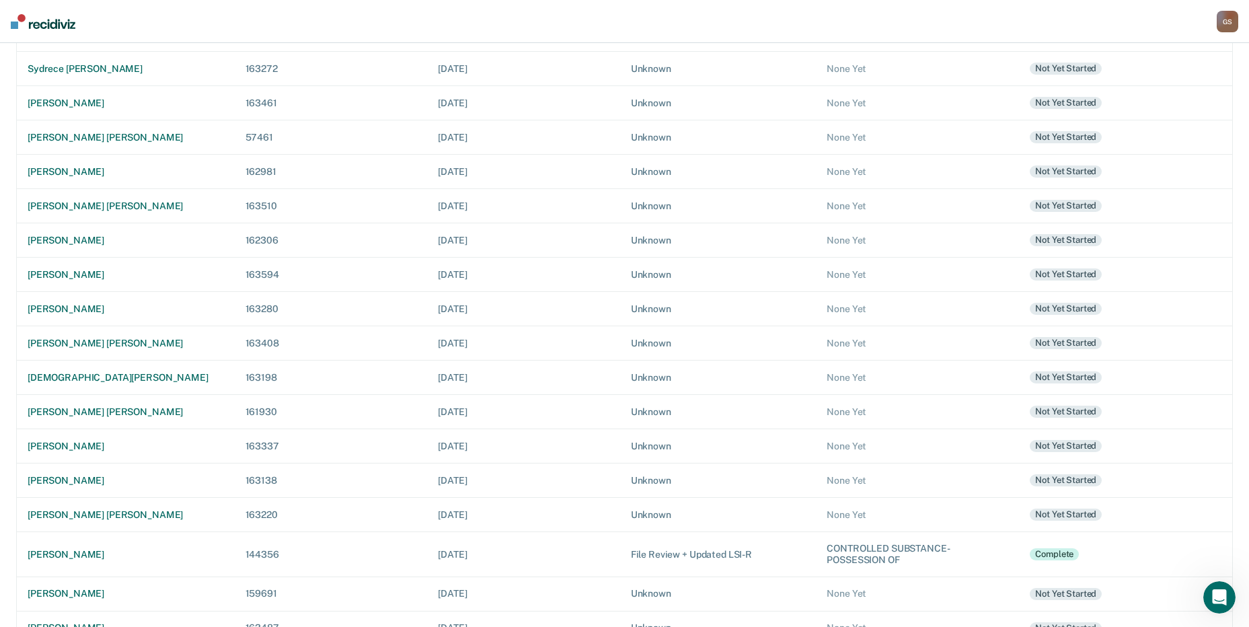
scroll to position [300, 0]
